Goal: Task Accomplishment & Management: Use online tool/utility

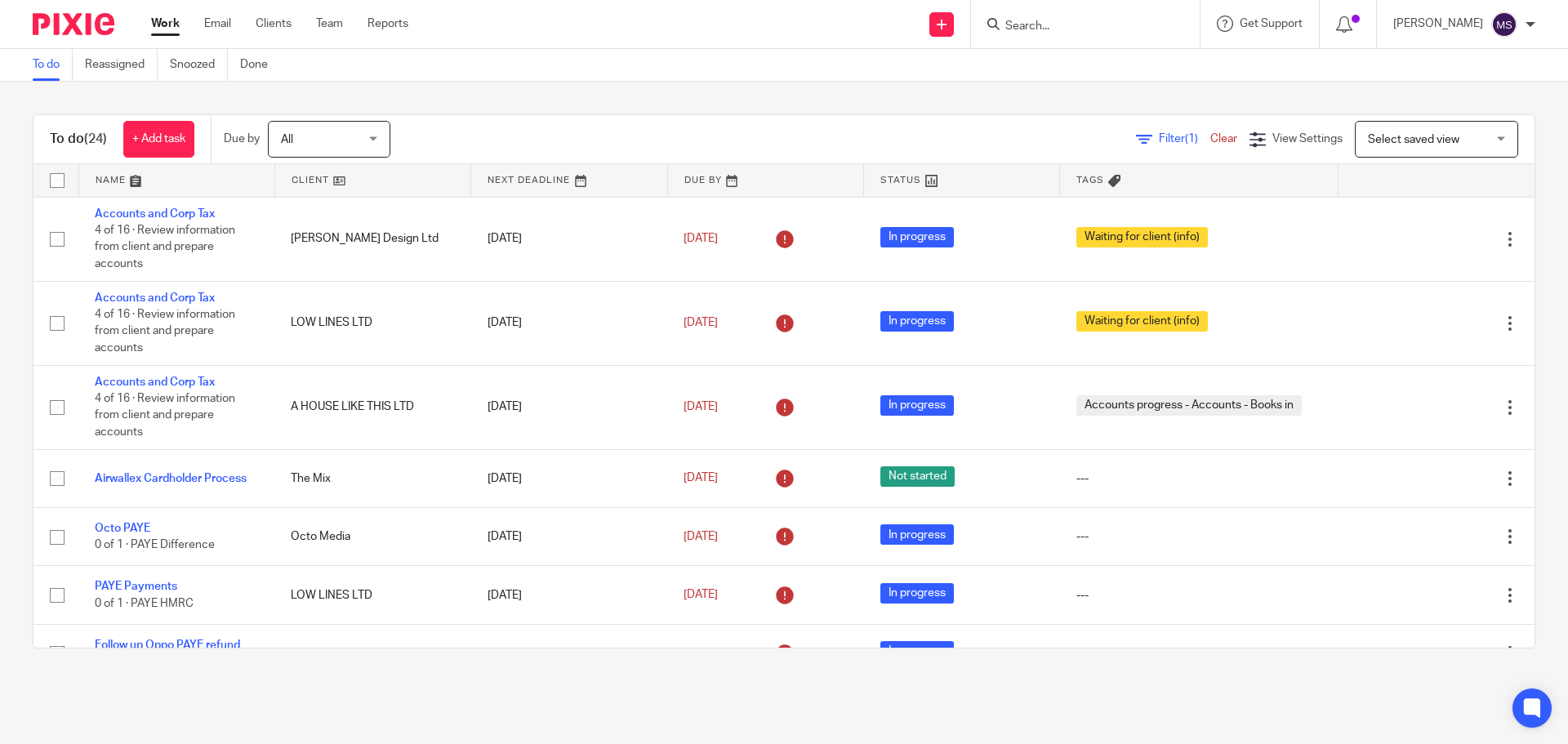
click at [117, 176] on link at bounding box center [177, 180] width 195 height 33
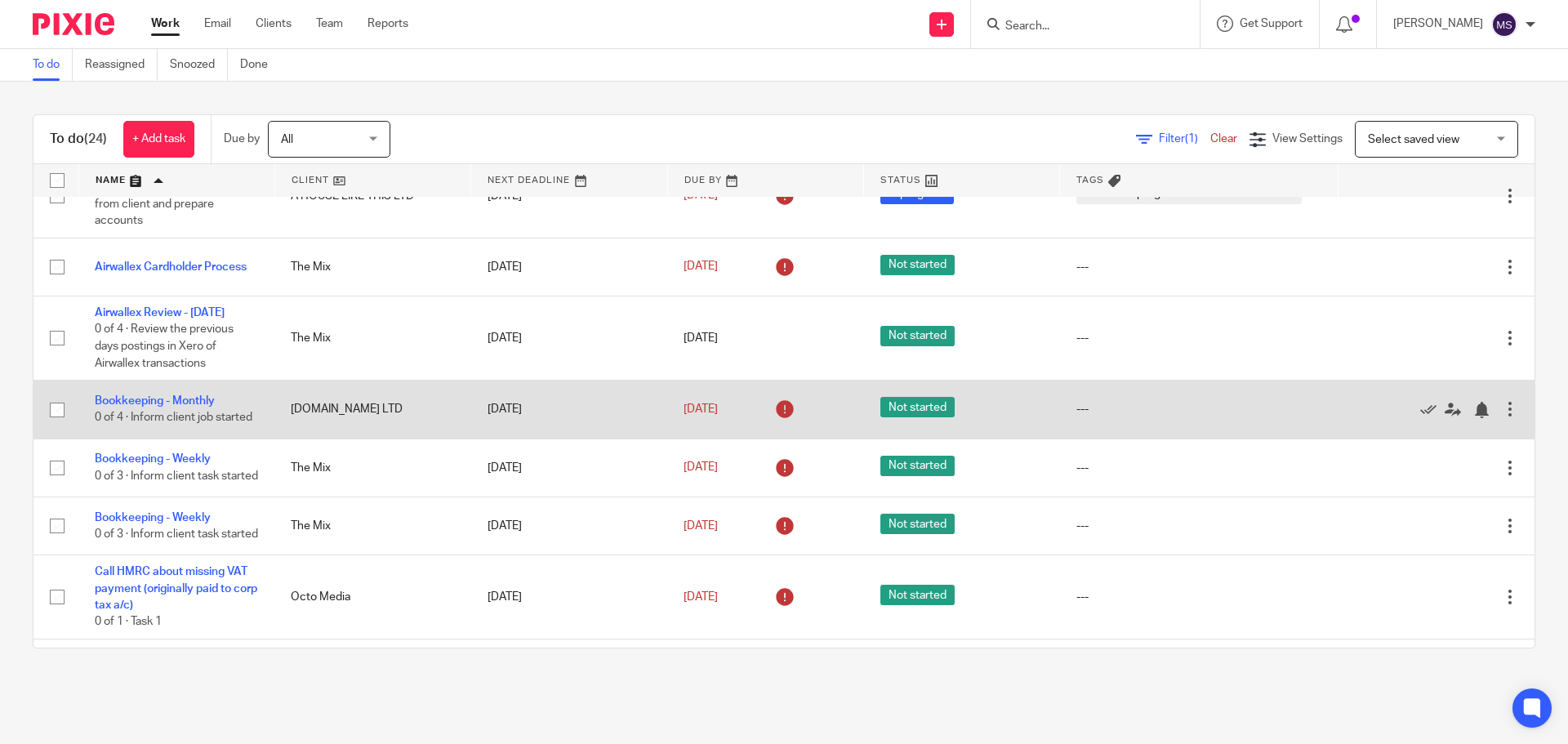
scroll to position [327, 0]
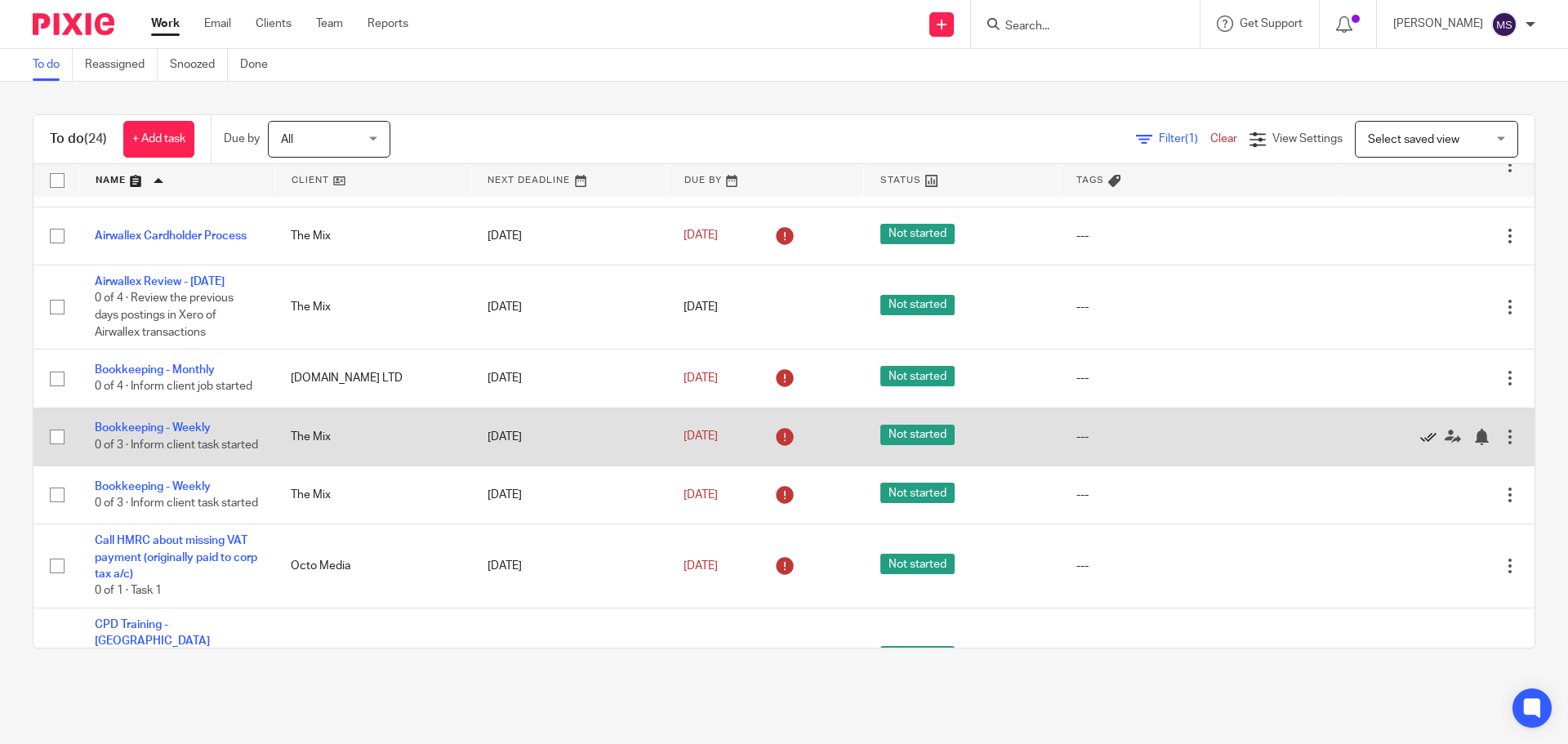
click at [1420, 445] on icon at bounding box center [1428, 436] width 16 height 16
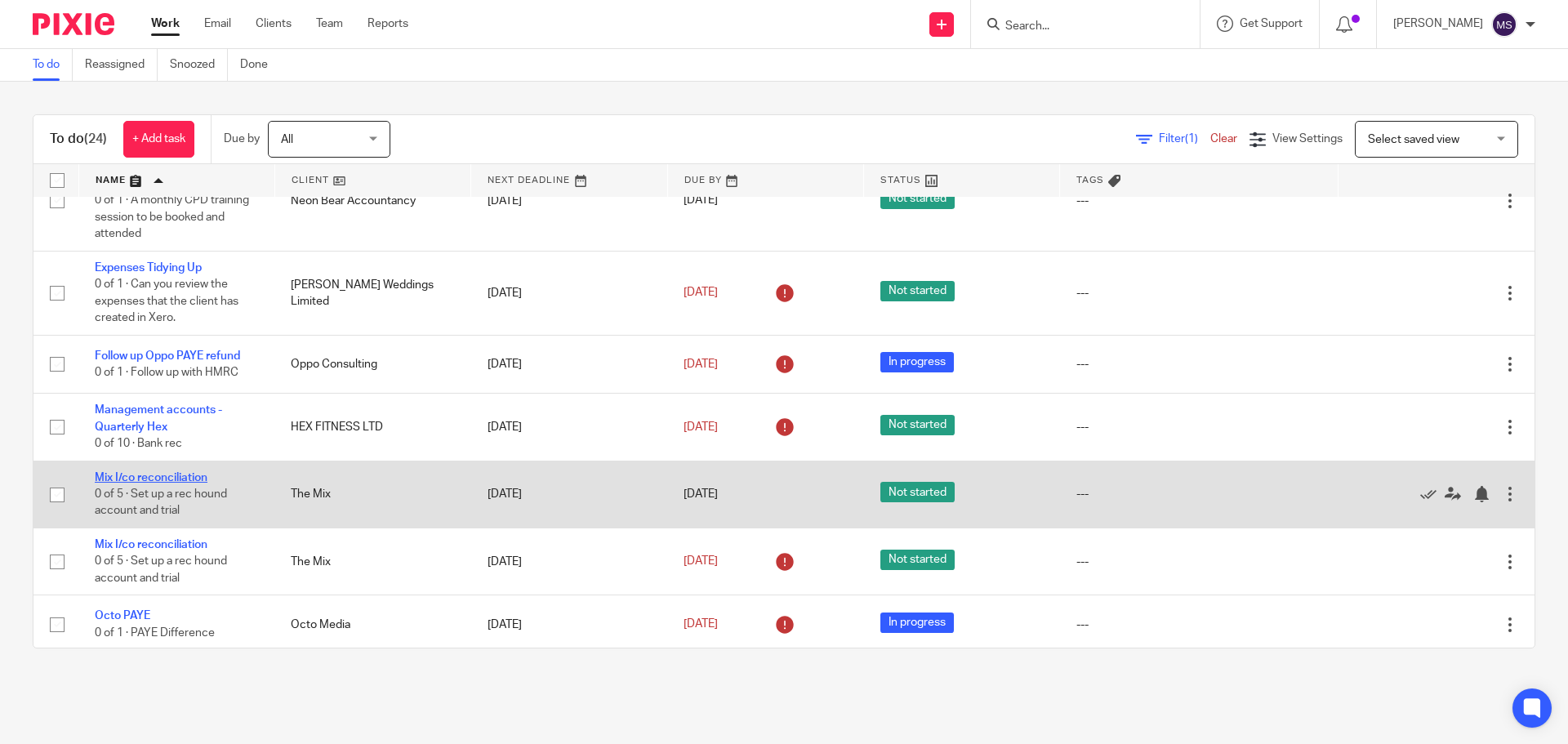
scroll to position [762, 0]
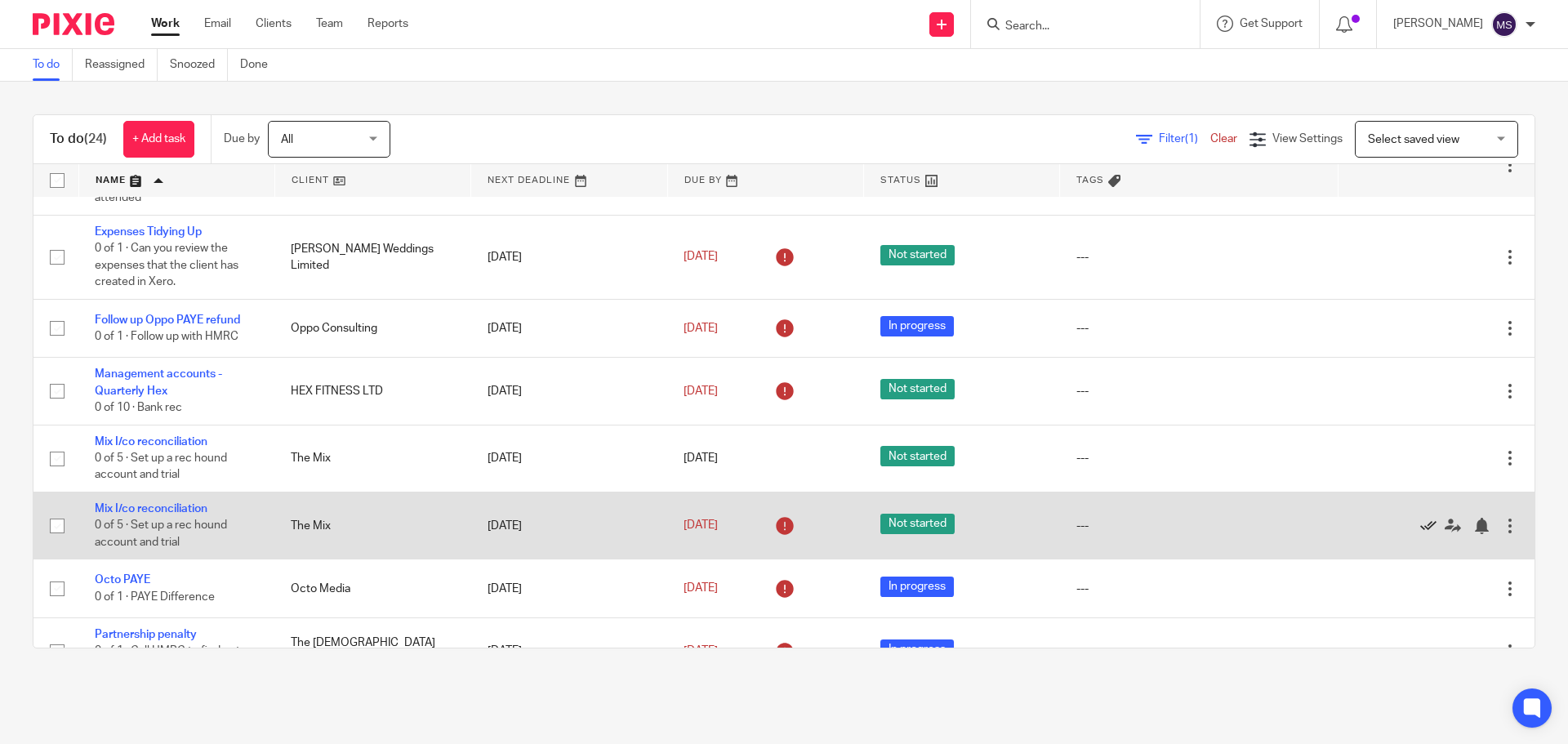
click at [1420, 527] on icon at bounding box center [1428, 526] width 16 height 16
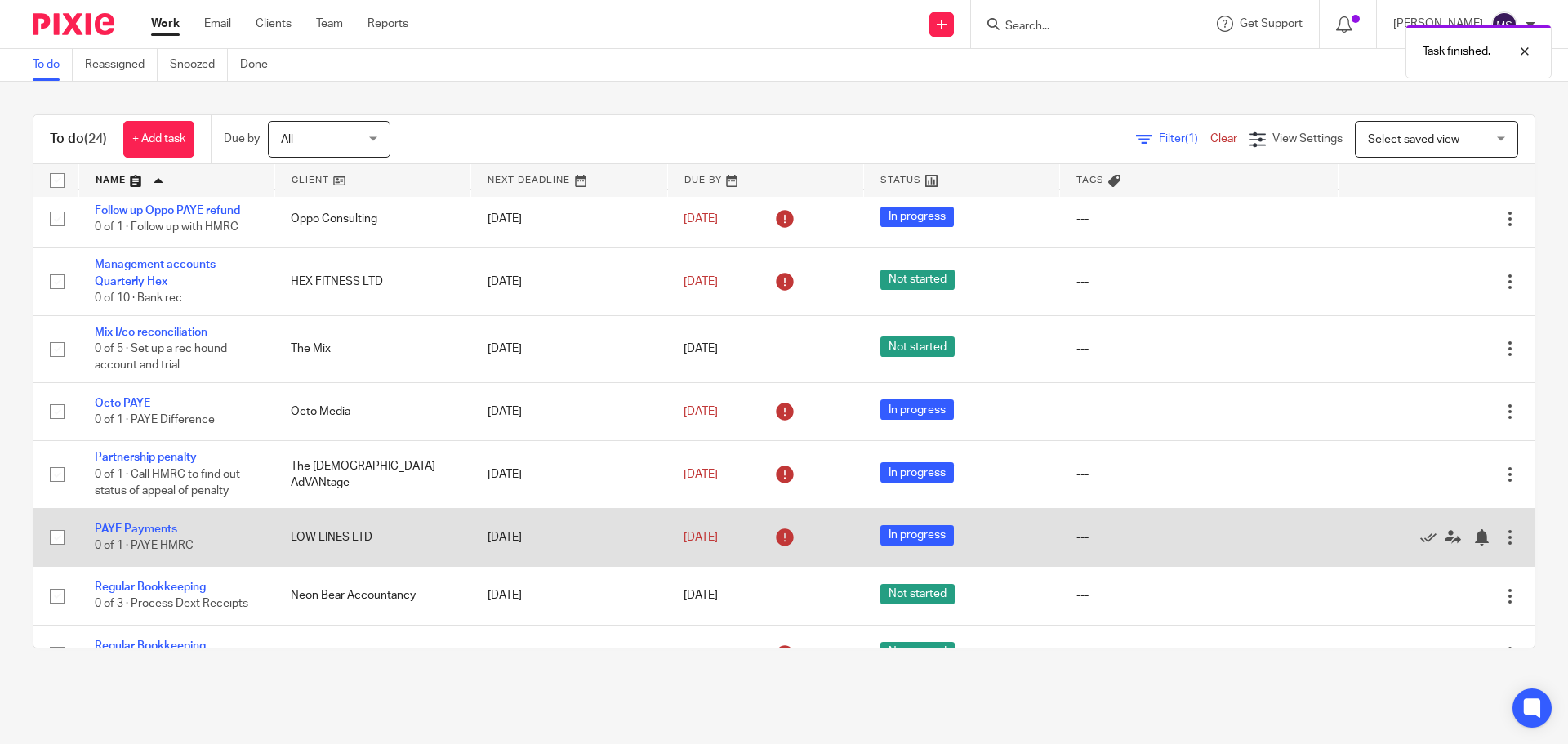
scroll to position [980, 0]
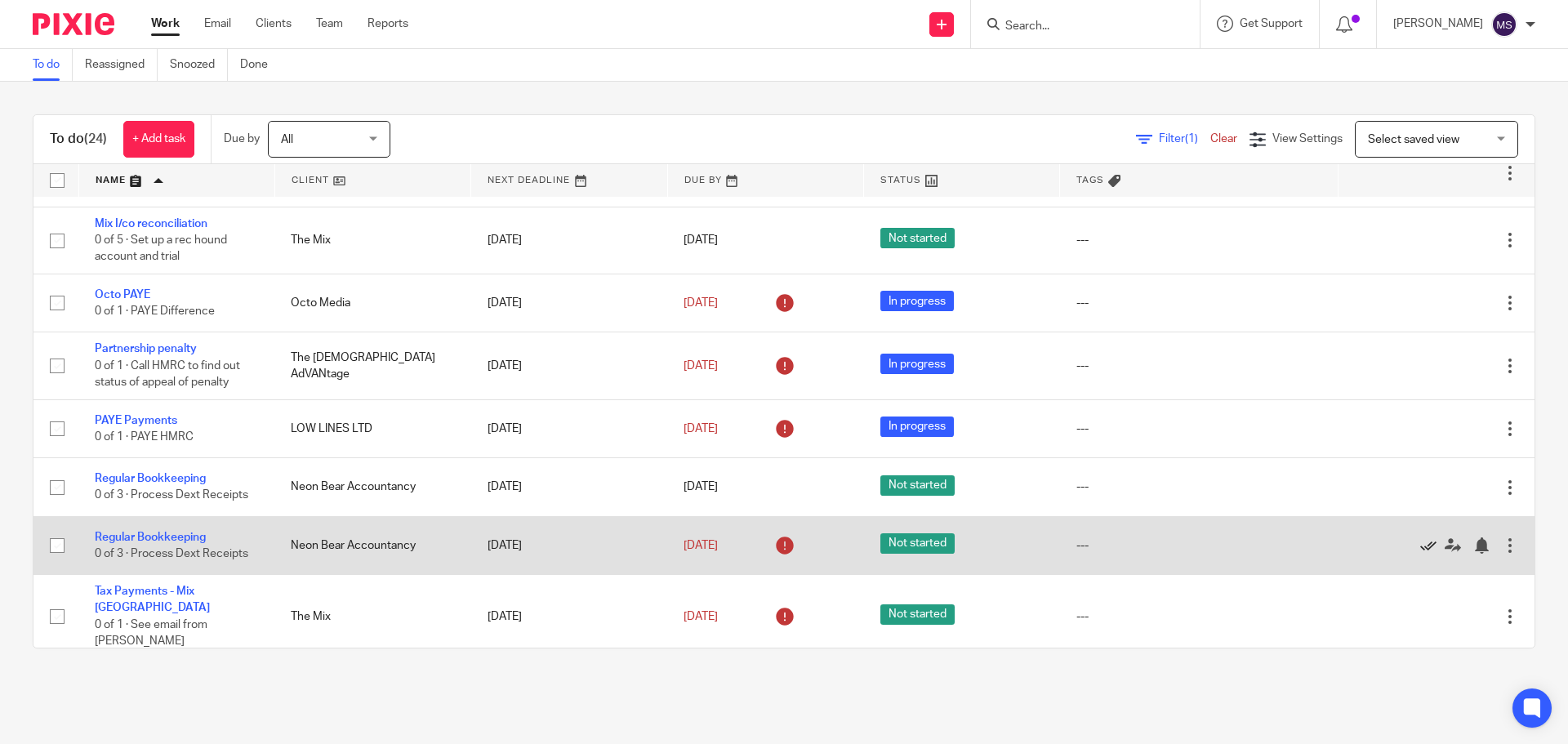
click at [1420, 549] on icon at bounding box center [1428, 545] width 16 height 16
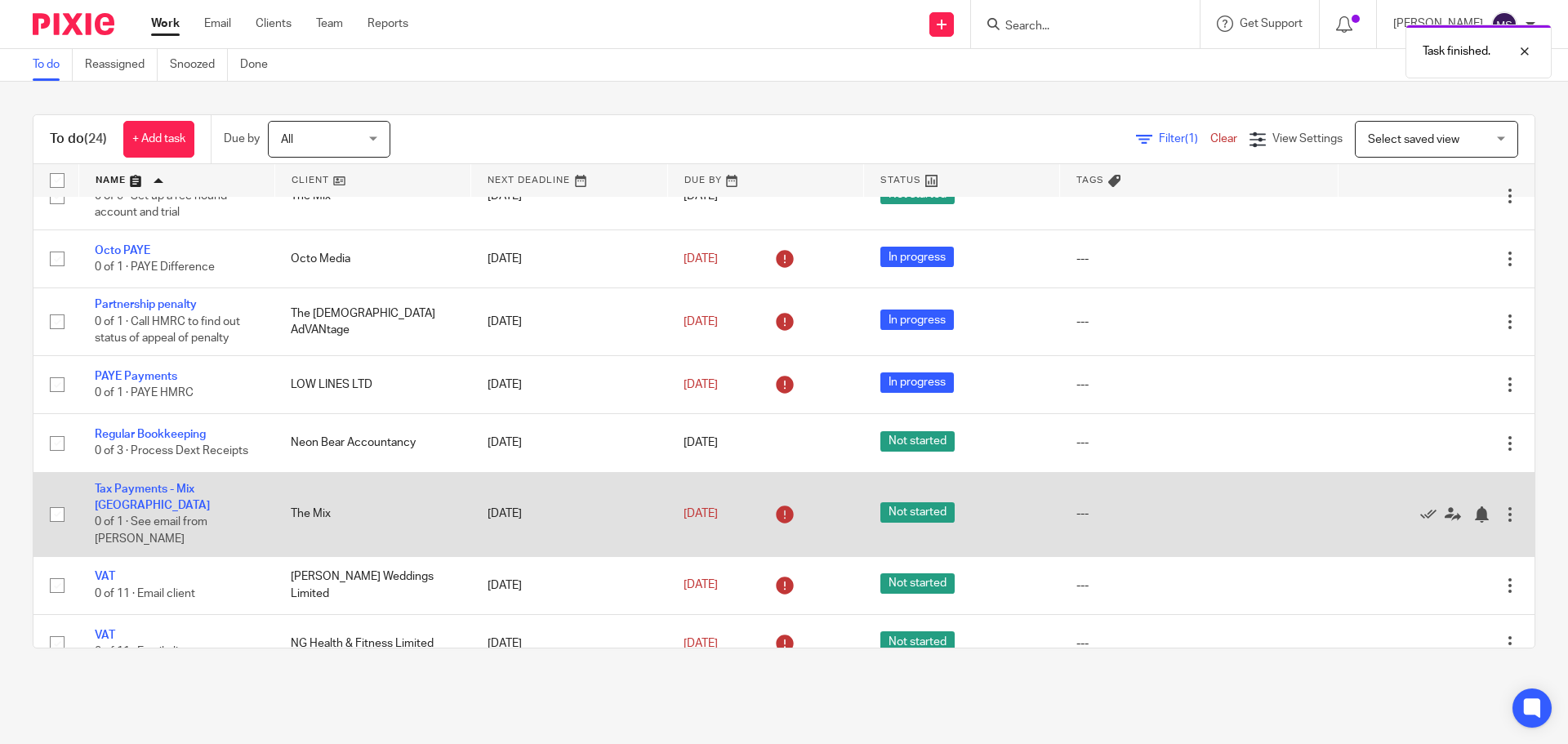
scroll to position [1025, 0]
